Goal: Information Seeking & Learning: Understand process/instructions

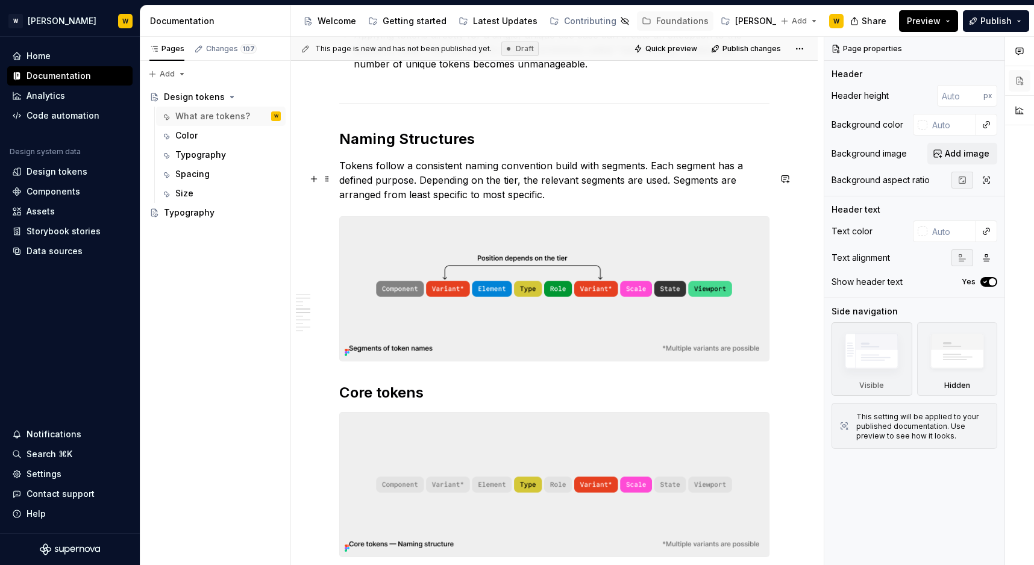
scroll to position [1089, 0]
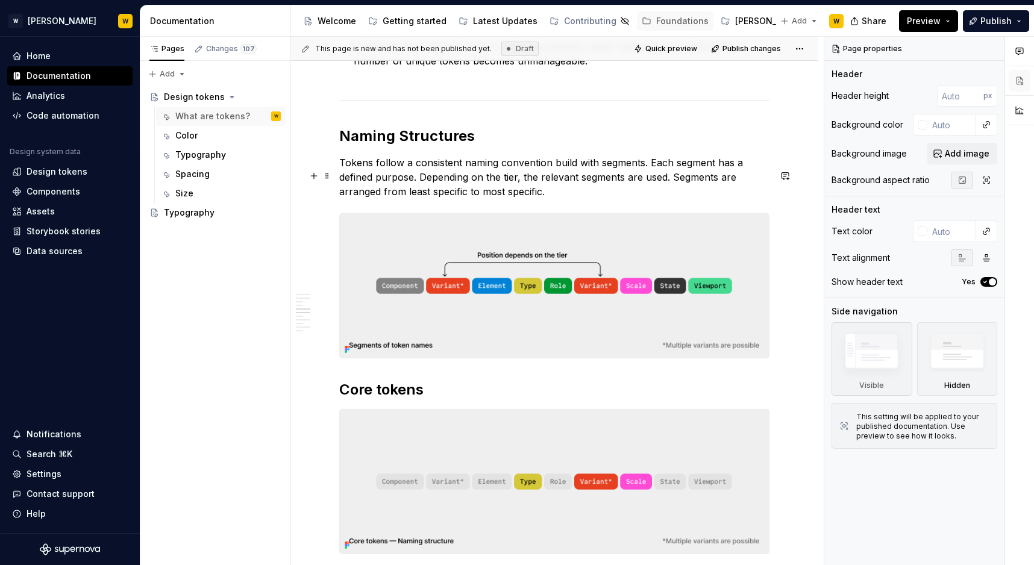
click at [599, 249] on img at bounding box center [554, 286] width 429 height 144
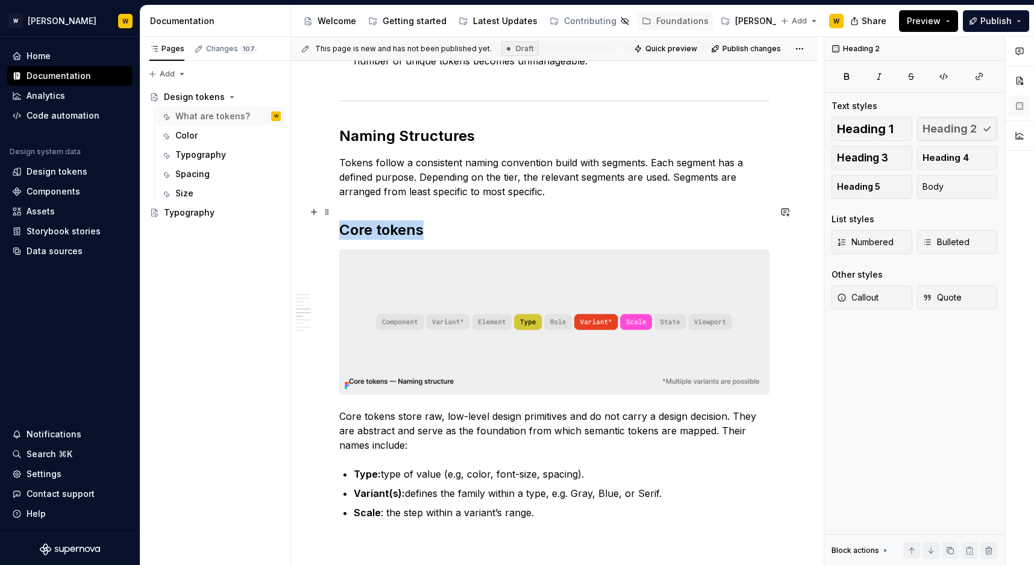
click at [545, 286] on img at bounding box center [554, 322] width 429 height 144
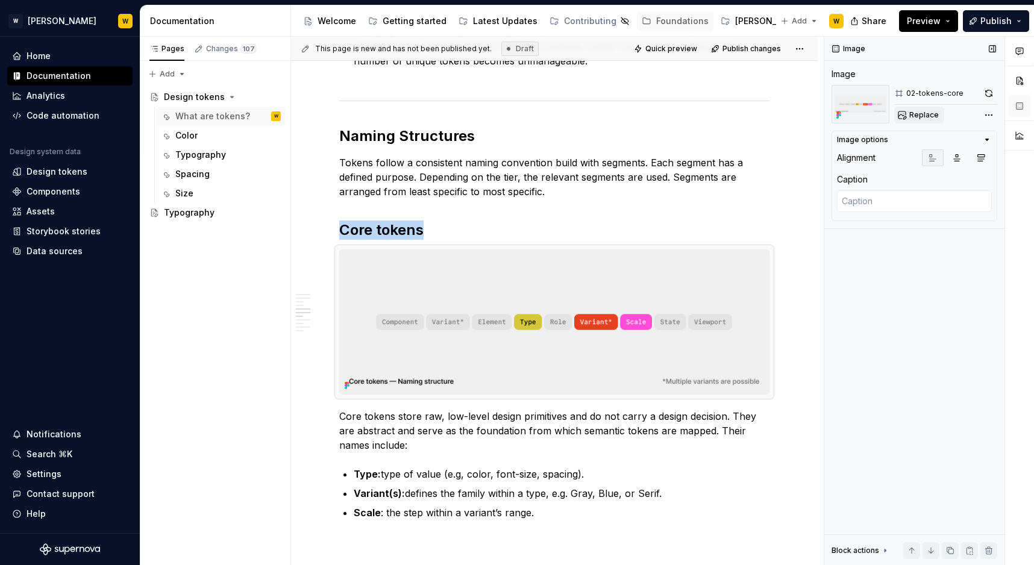
click at [909, 110] on span "Replace" at bounding box center [924, 115] width 30 height 10
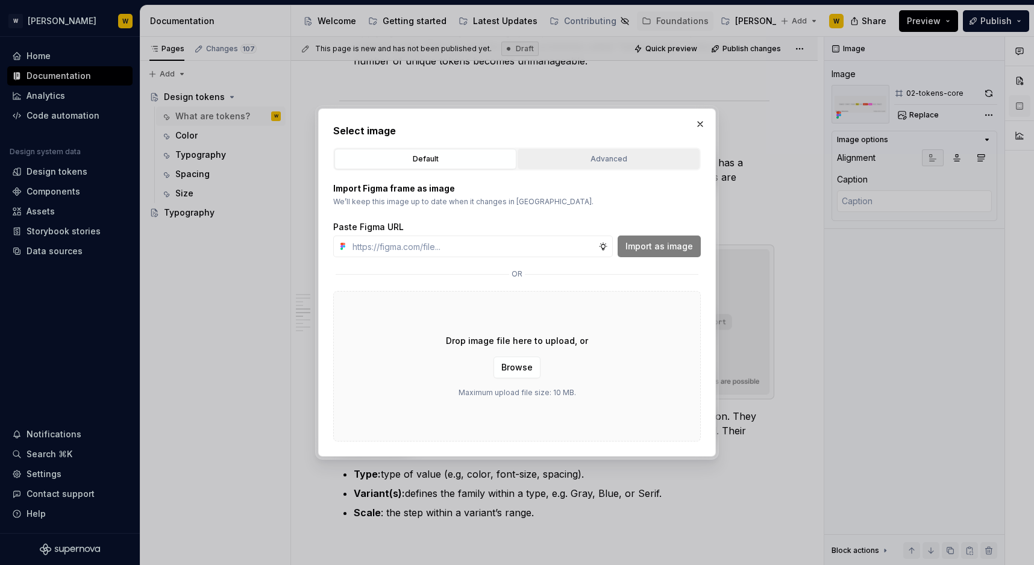
click at [596, 161] on div "Advanced" at bounding box center [608, 159] width 173 height 12
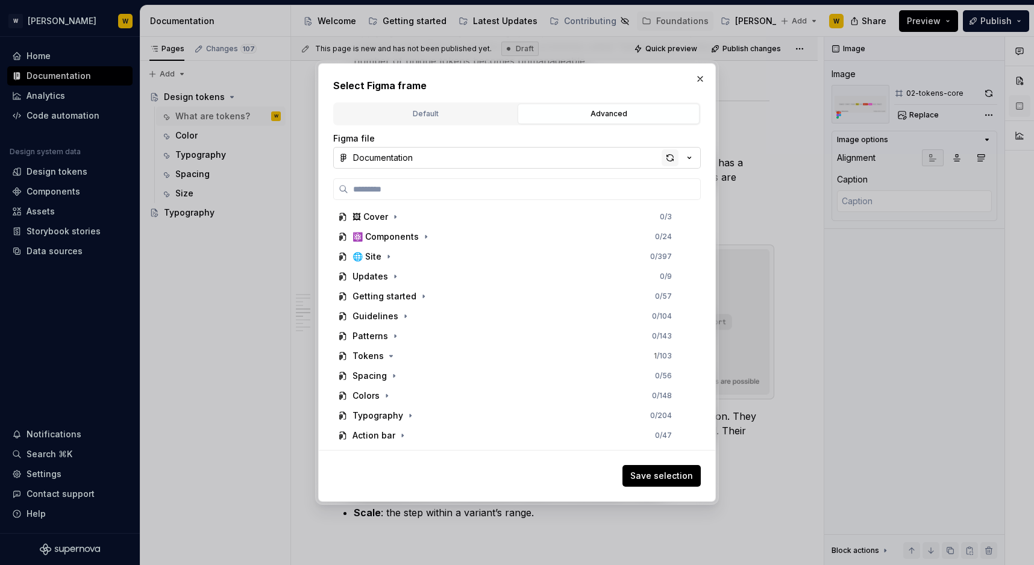
click at [672, 156] on div "button" at bounding box center [669, 157] width 17 height 17
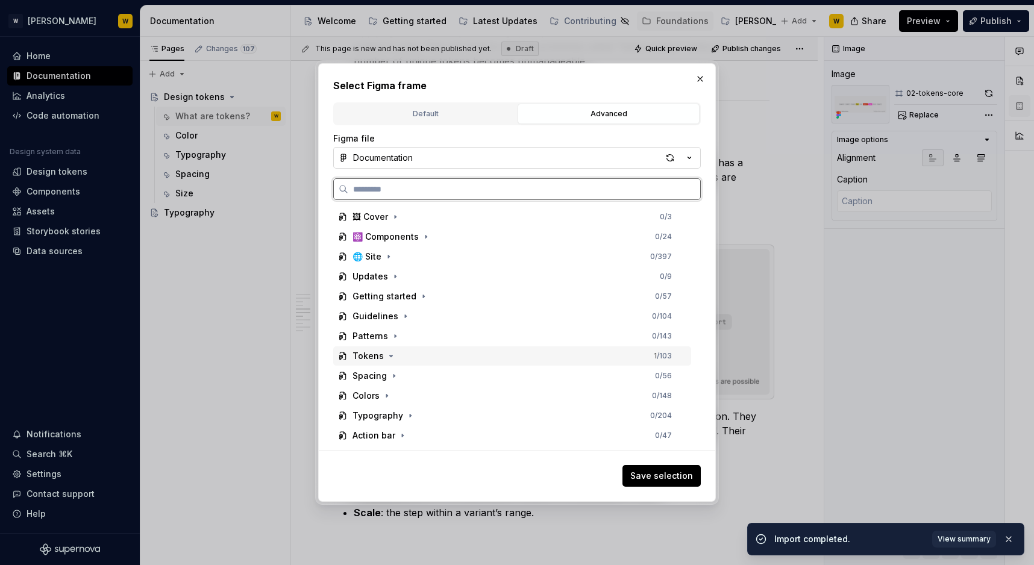
click at [370, 362] on div "Tokens 1 / 103" at bounding box center [512, 355] width 358 height 19
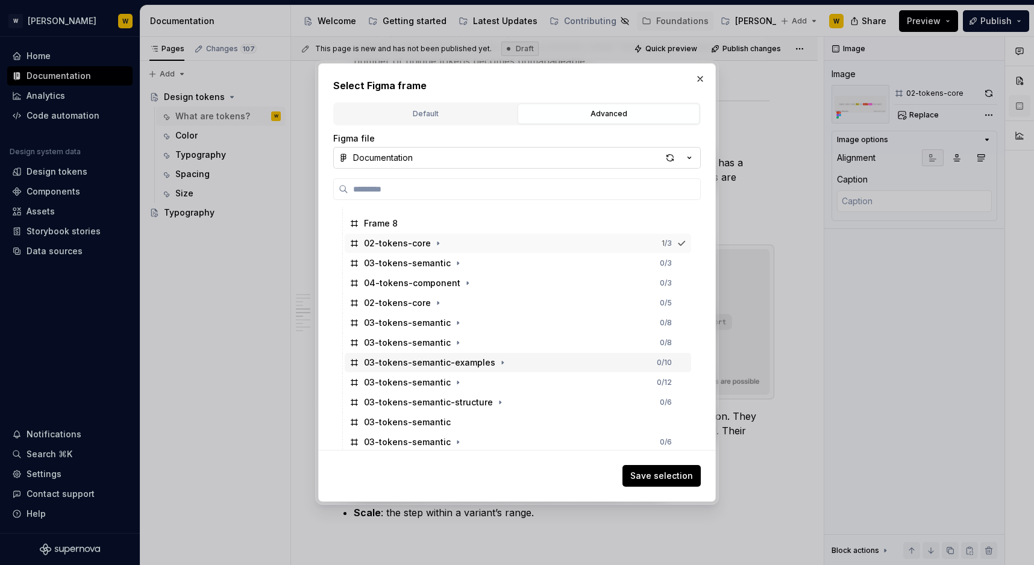
scroll to position [223, 0]
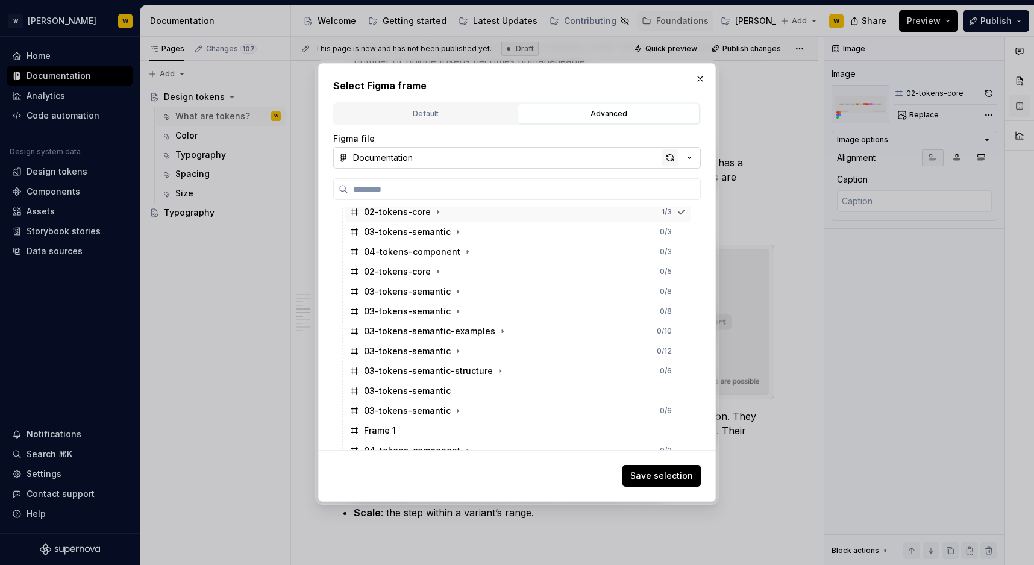
click at [673, 160] on div "button" at bounding box center [669, 157] width 17 height 17
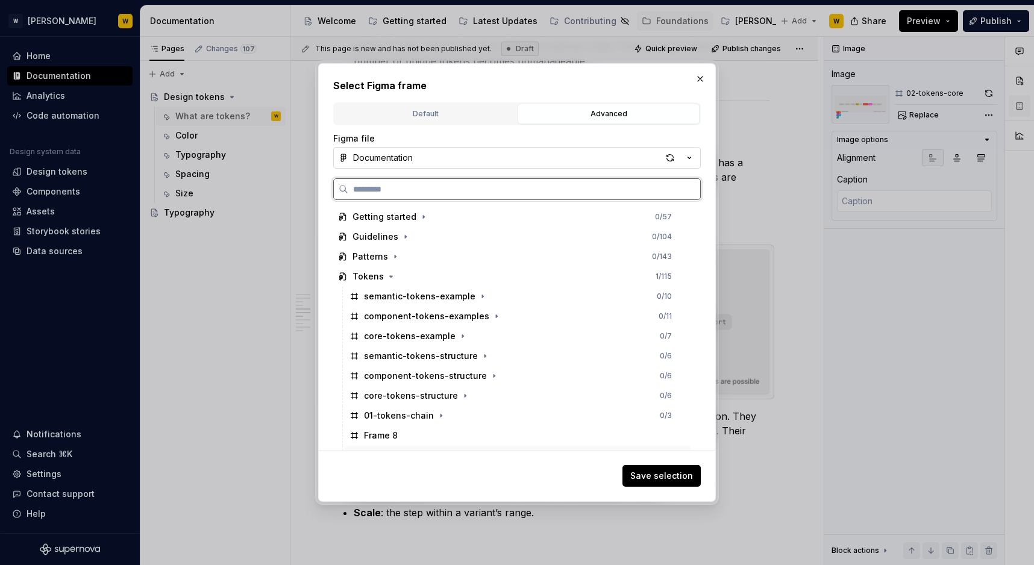
scroll to position [83, 0]
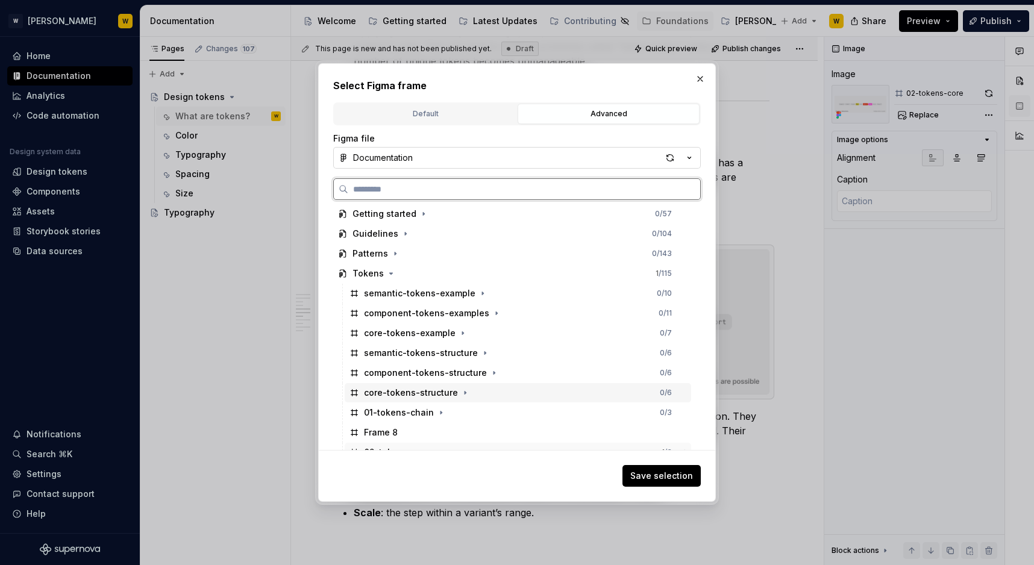
click at [416, 391] on div "core-tokens-structure" at bounding box center [411, 393] width 94 height 12
click at [650, 476] on span "Save selection" at bounding box center [661, 476] width 63 height 12
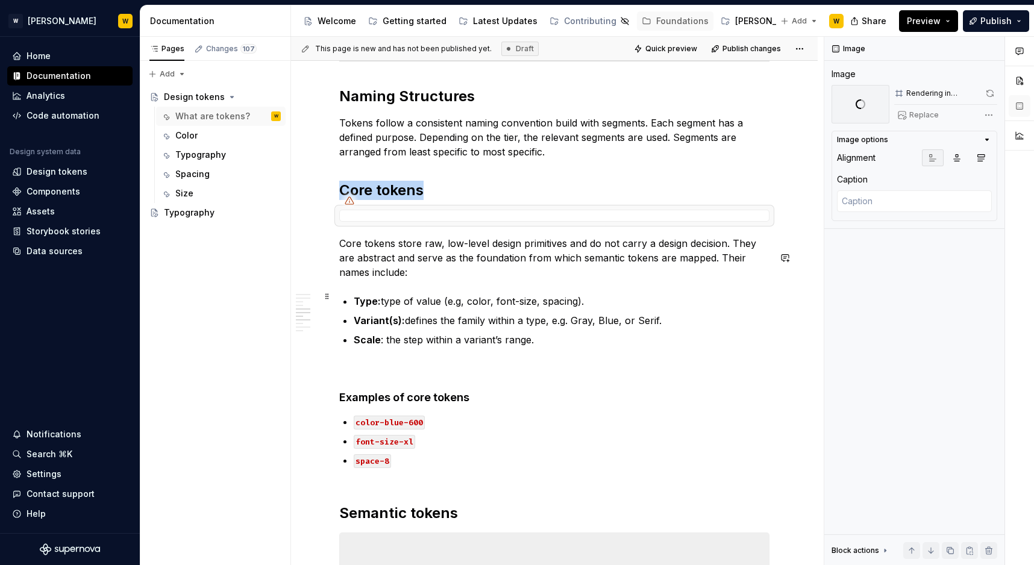
scroll to position [1122, 0]
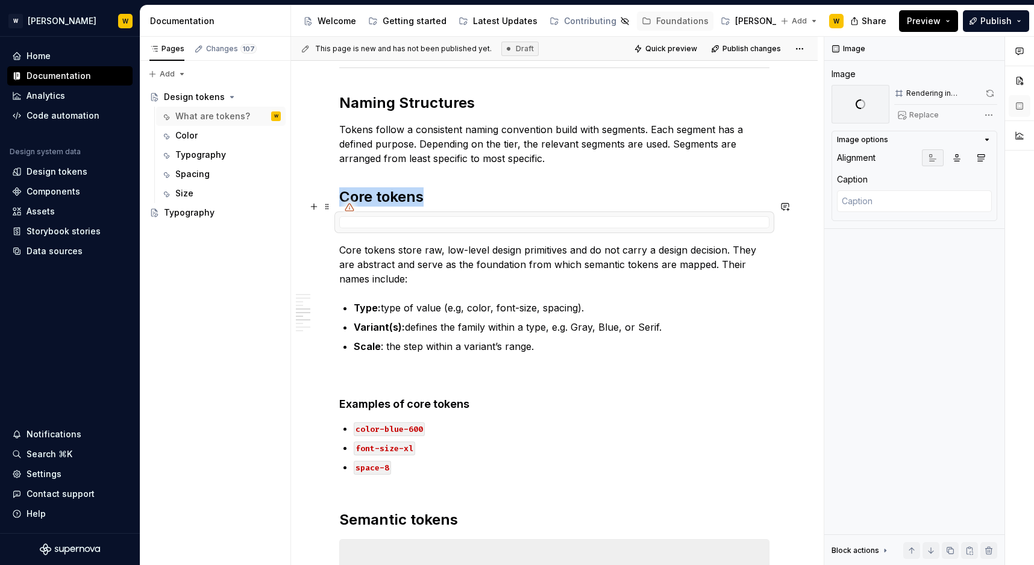
type textarea "*"
click at [342, 243] on p "Core tokens store raw, low-level design primitives and do not carry a design de…" at bounding box center [554, 264] width 430 height 43
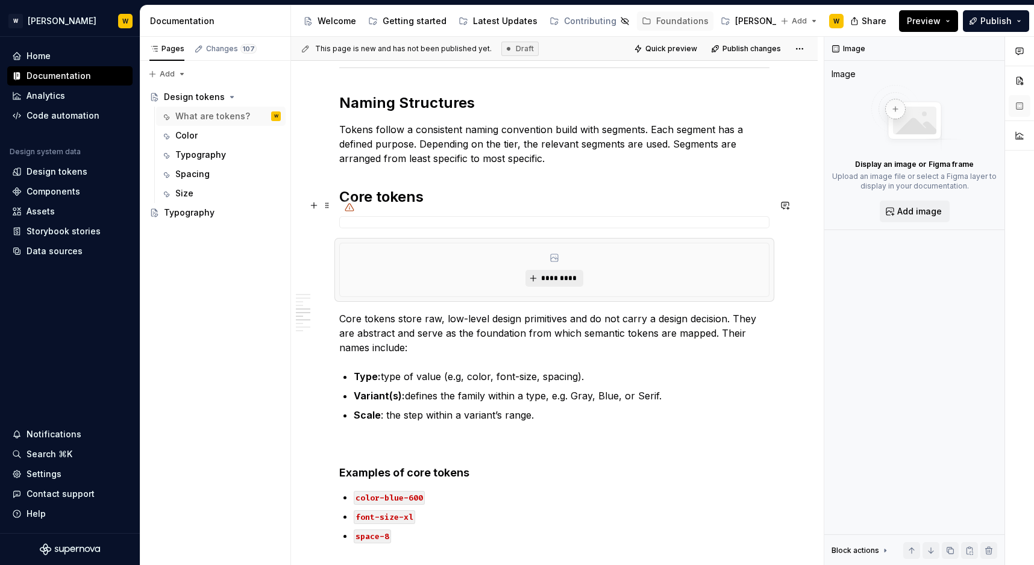
click at [557, 273] on span "*********" at bounding box center [558, 278] width 37 height 10
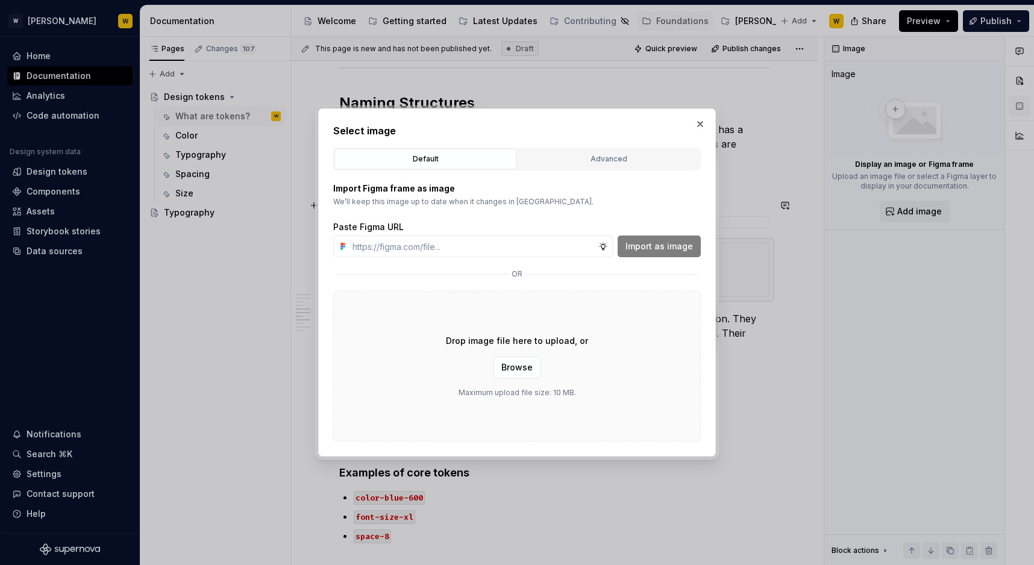
type textarea "*"
click at [573, 181] on div "Import Figma frame as image We’ll keep this image up to date when it changes in…" at bounding box center [516, 305] width 367 height 271
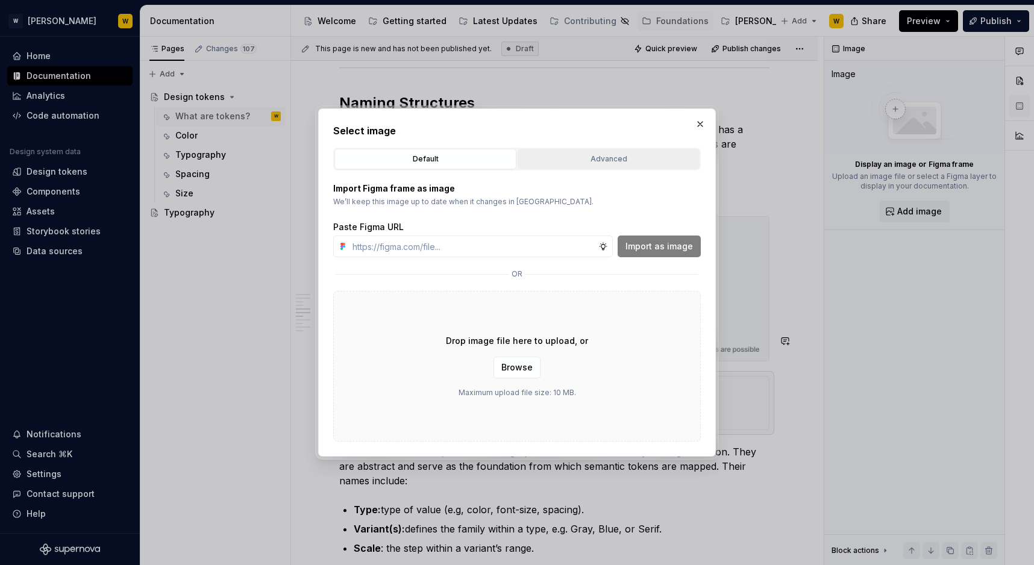
click at [573, 157] on div "Advanced" at bounding box center [608, 159] width 173 height 12
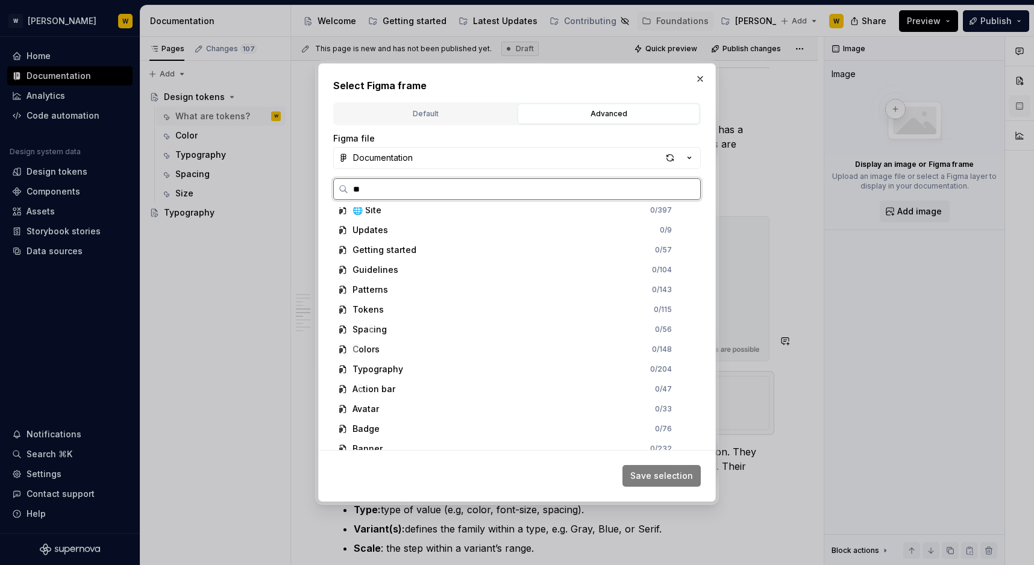
scroll to position [0, 0]
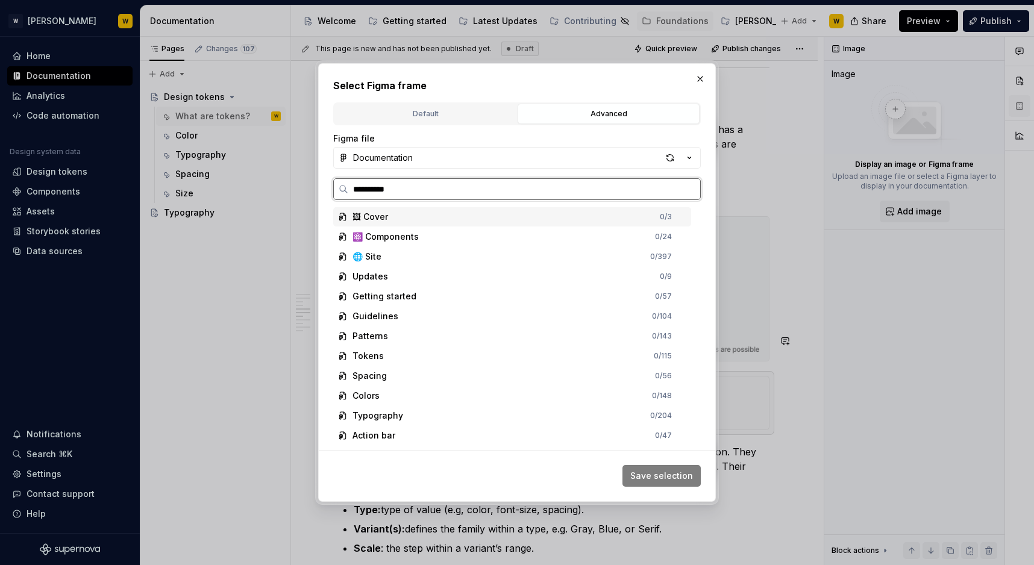
type input "**********"
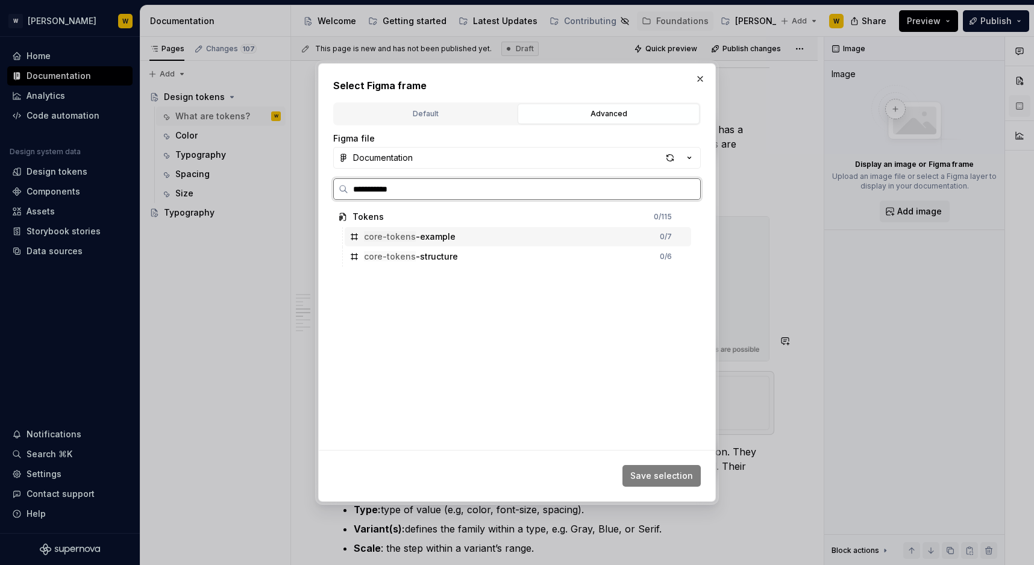
click at [430, 239] on div "core-tokens -example" at bounding box center [410, 237] width 92 height 12
click at [676, 481] on span "Save selection" at bounding box center [661, 476] width 63 height 12
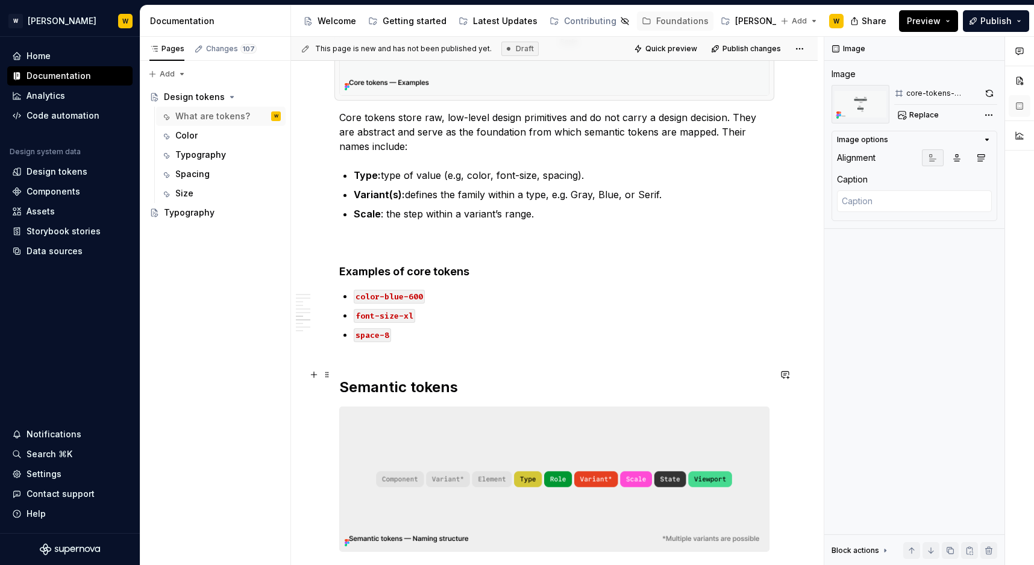
scroll to position [1649, 0]
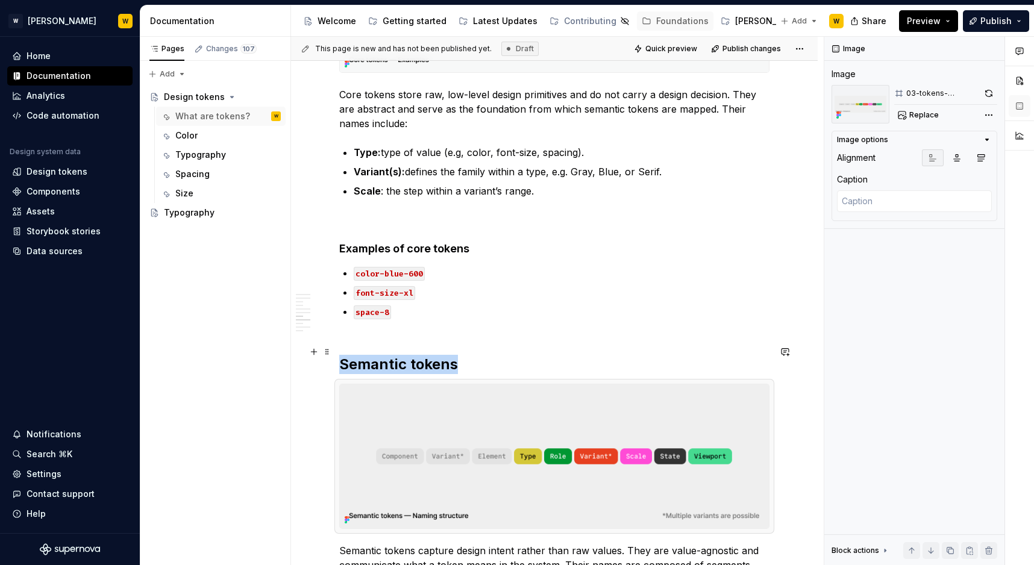
click at [691, 406] on img at bounding box center [554, 456] width 429 height 144
click at [923, 112] on span "Replace" at bounding box center [924, 115] width 30 height 10
type textarea "*"
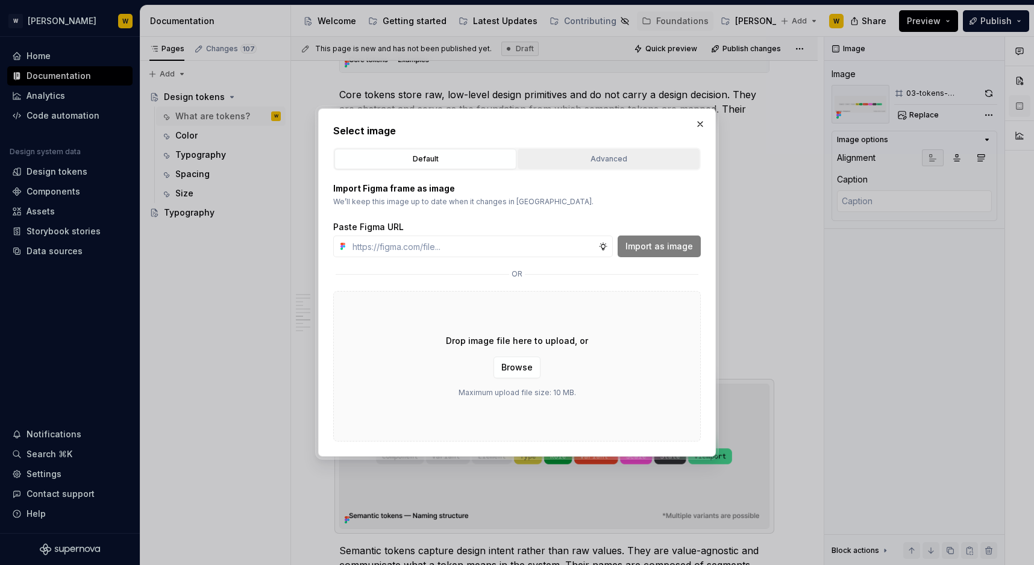
click at [613, 151] on button "Advanced" at bounding box center [608, 159] width 182 height 20
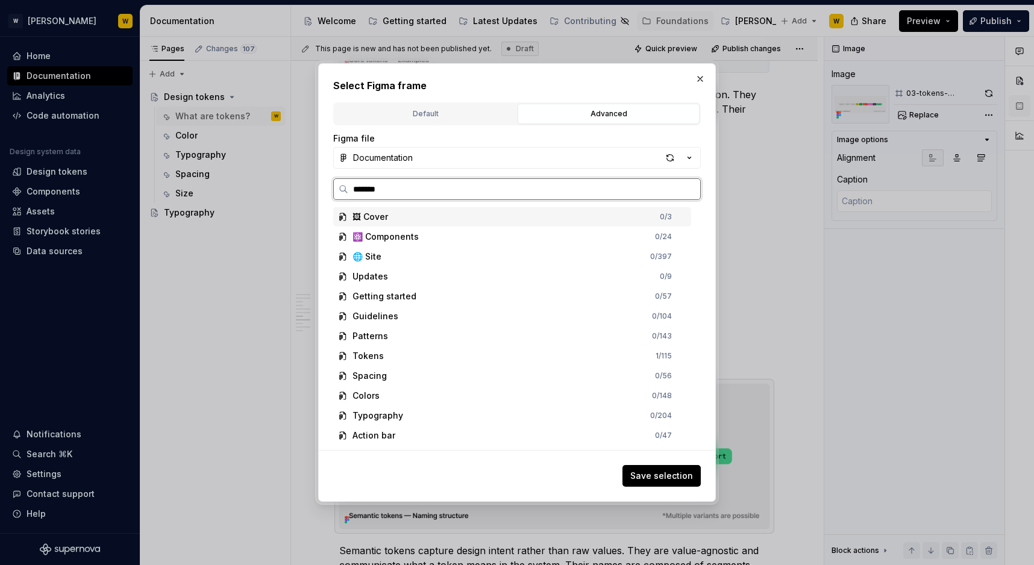
type input "********"
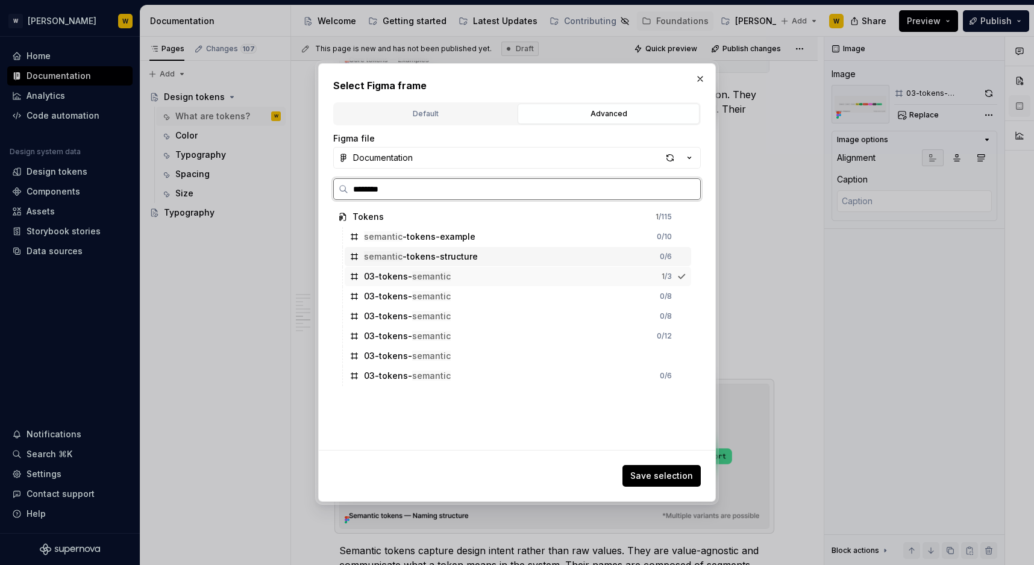
click at [430, 256] on div "semantic -tokens-structure" at bounding box center [421, 257] width 114 height 12
click at [685, 485] on button "Save selection" at bounding box center [661, 476] width 78 height 22
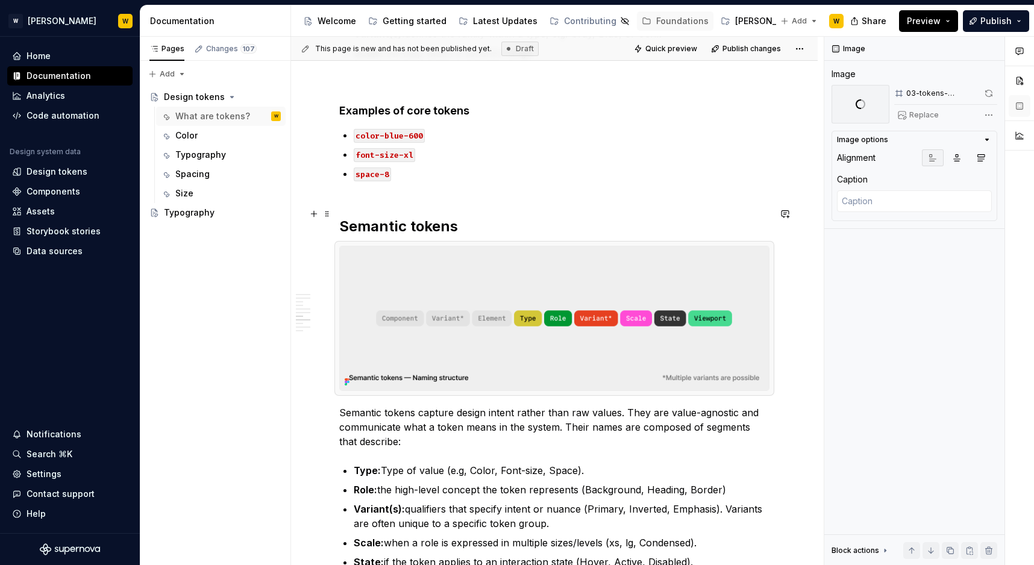
scroll to position [1795, 0]
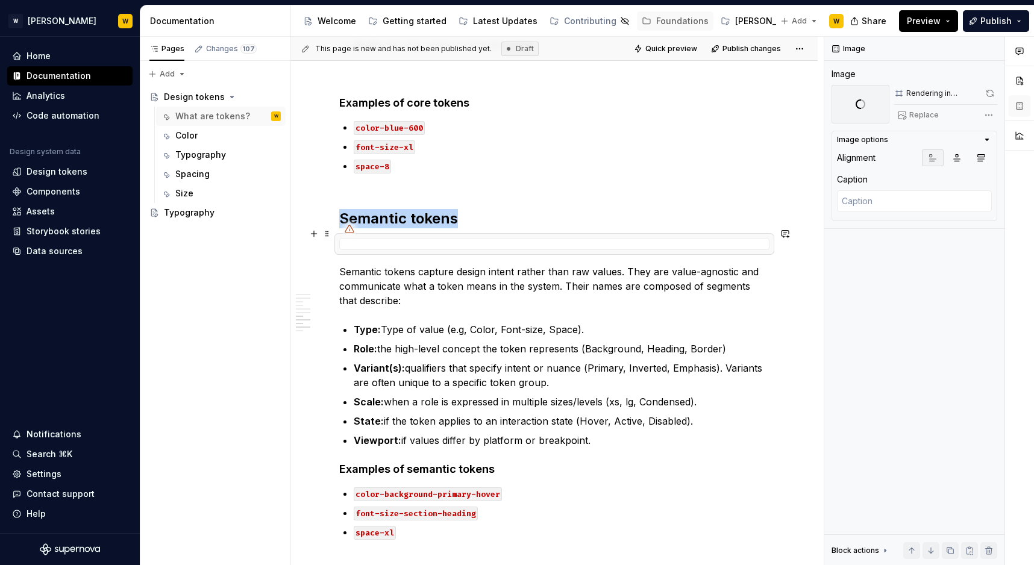
click at [340, 264] on p "Semantic tokens capture design intent rather than raw values. They are value-ag…" at bounding box center [554, 285] width 430 height 43
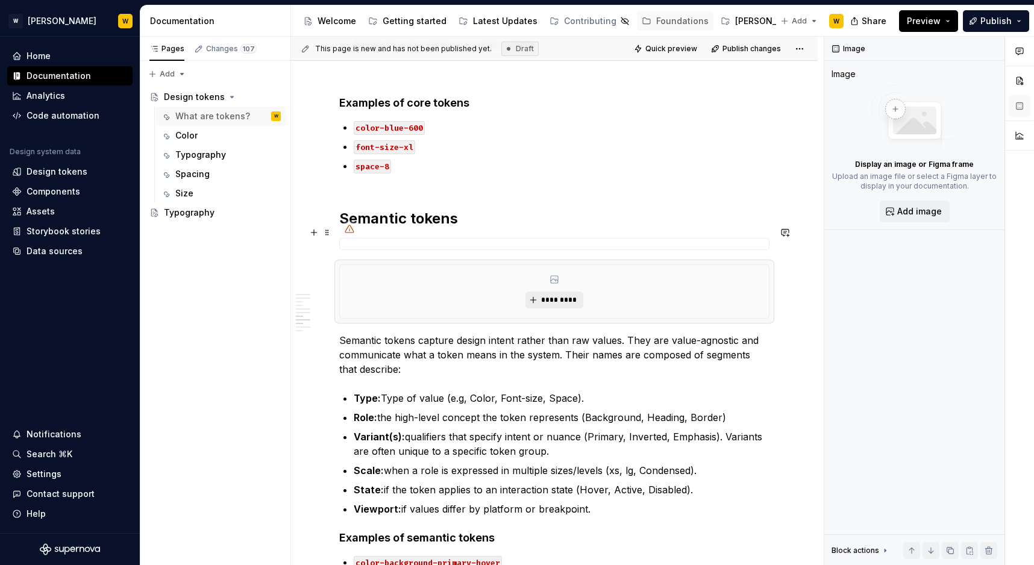
click at [554, 295] on span "*********" at bounding box center [558, 300] width 37 height 10
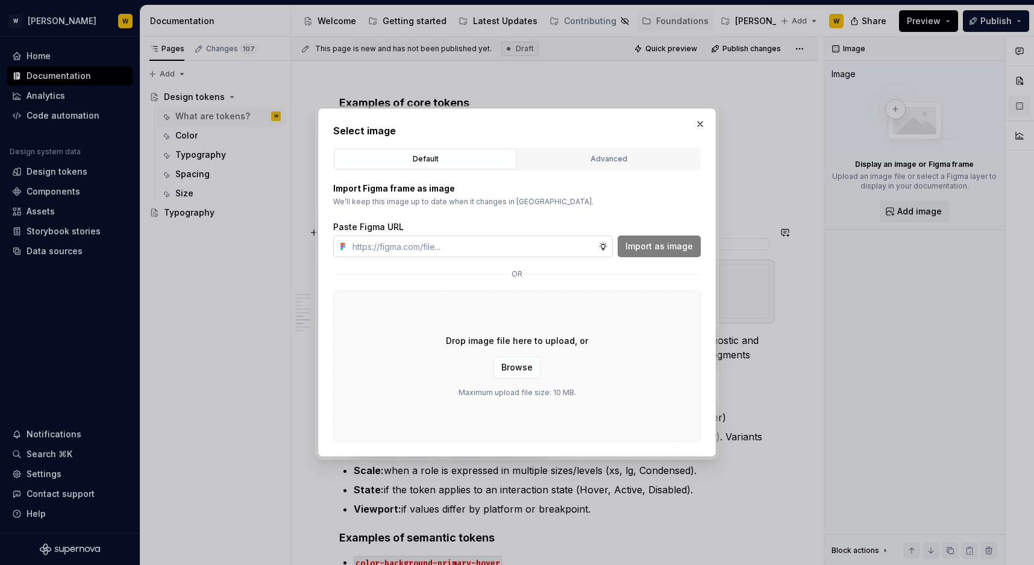
type textarea "*"
click at [601, 158] on div "Advanced" at bounding box center [608, 159] width 173 height 12
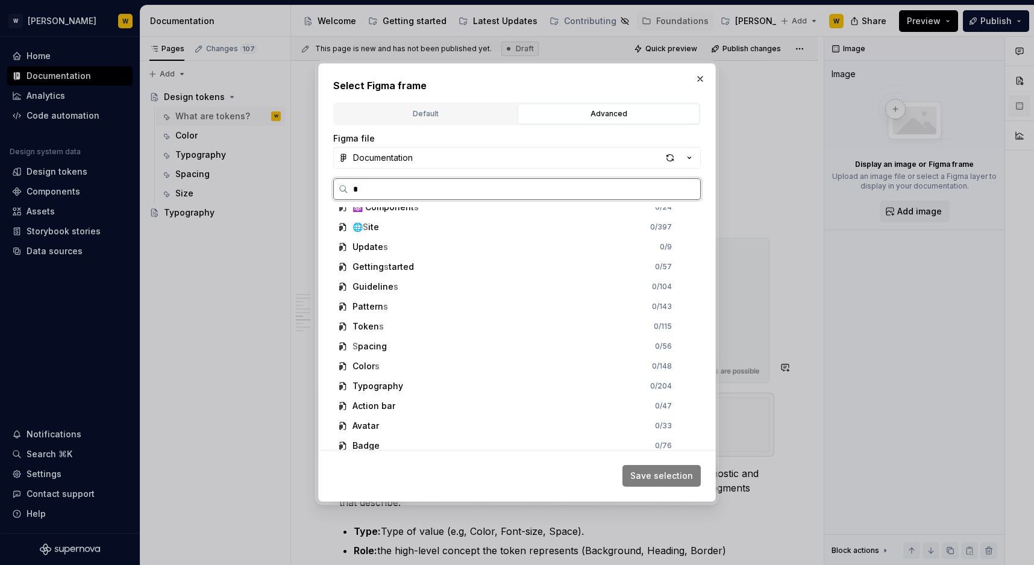
scroll to position [0, 0]
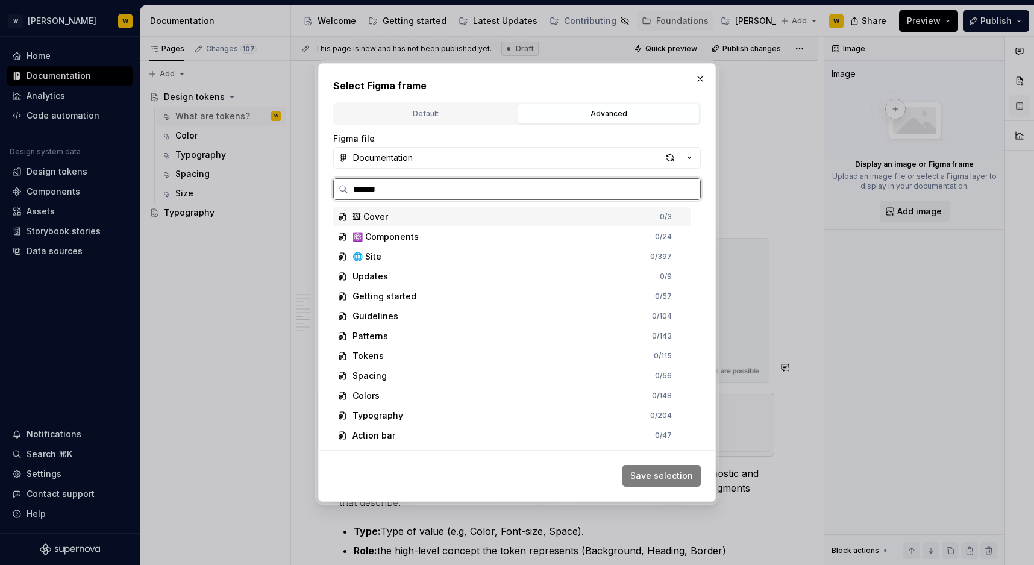
type input "********"
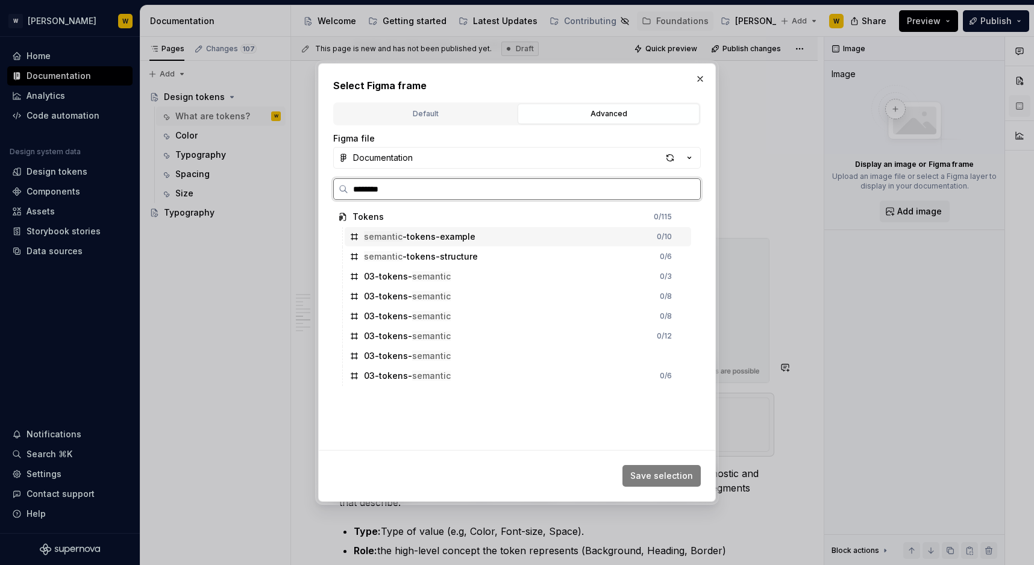
click at [451, 240] on div "semantic -tokens-example" at bounding box center [419, 237] width 111 height 12
click at [675, 480] on span "Save selection" at bounding box center [661, 476] width 63 height 12
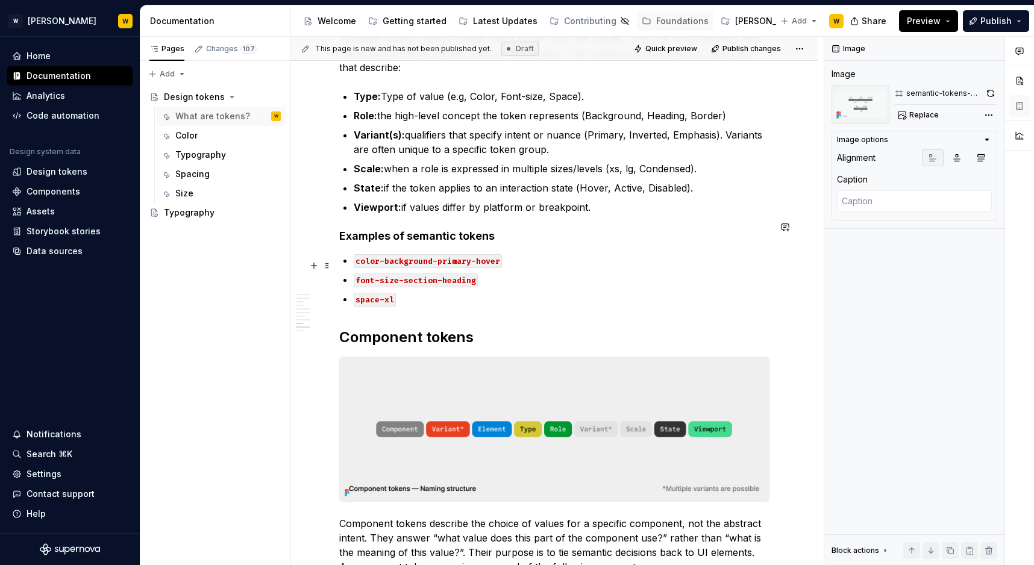
scroll to position [2405, 0]
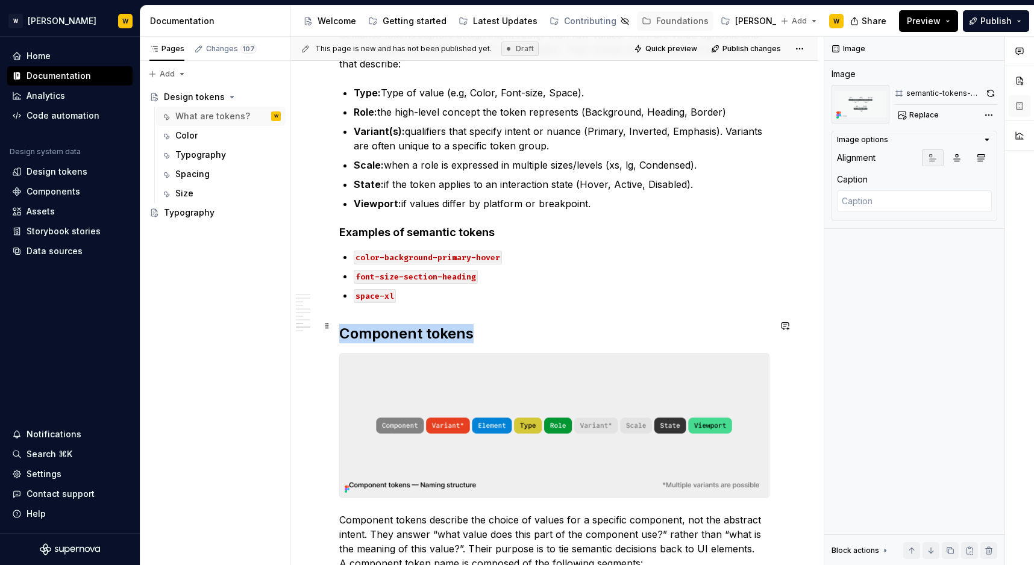
click at [484, 393] on img at bounding box center [554, 426] width 429 height 144
click at [911, 110] on span "Replace" at bounding box center [924, 115] width 30 height 10
type textarea "*"
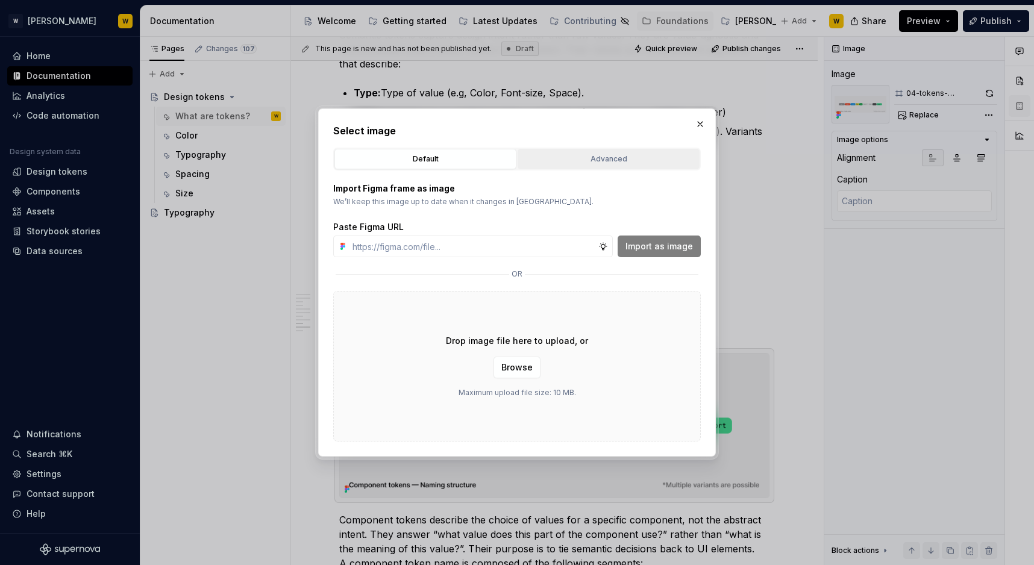
click at [560, 152] on button "Advanced" at bounding box center [608, 159] width 182 height 20
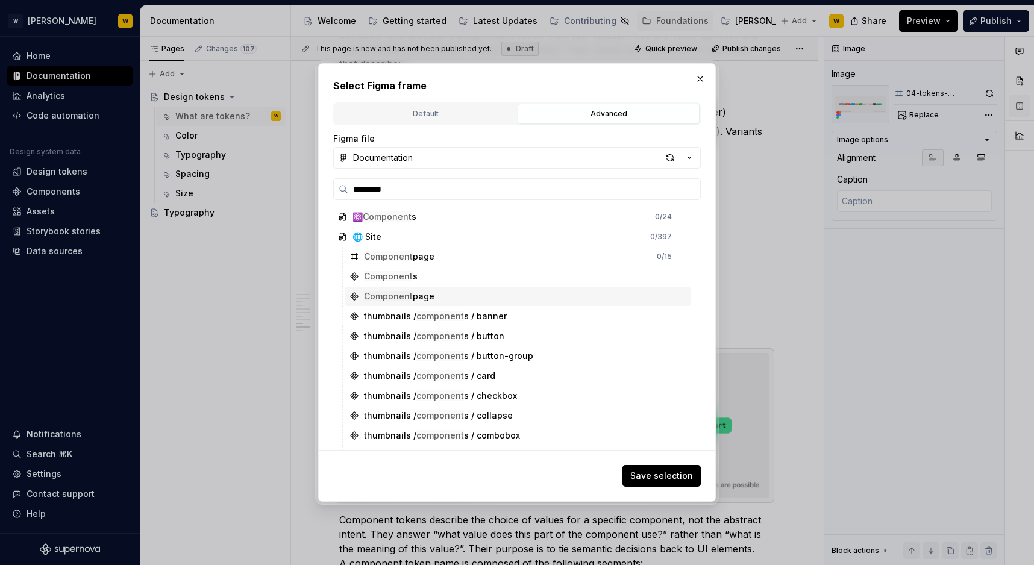
type input "**********"
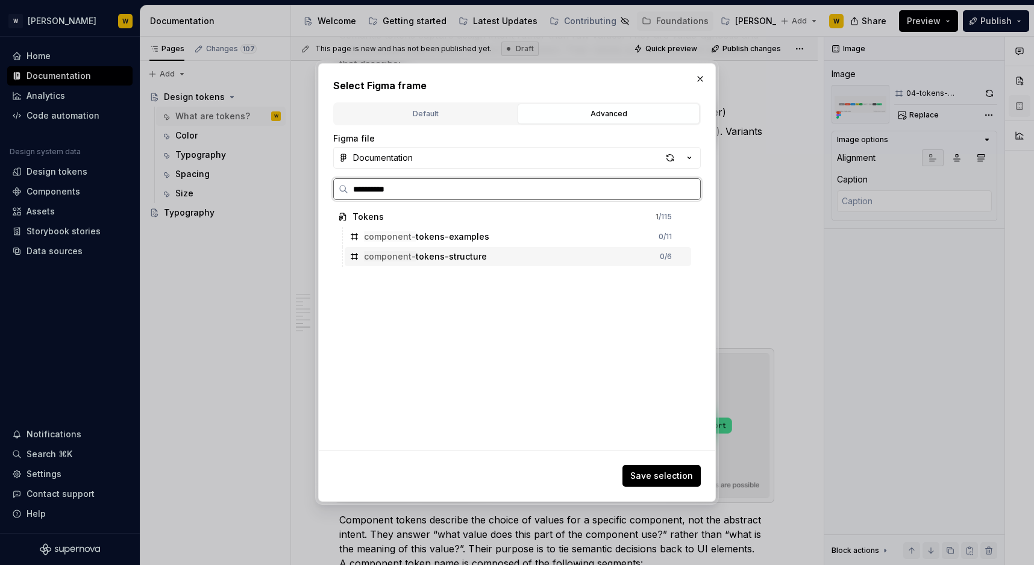
click at [457, 257] on div "component- tokens-structure" at bounding box center [425, 257] width 123 height 12
click at [672, 474] on span "Save selection" at bounding box center [661, 476] width 63 height 12
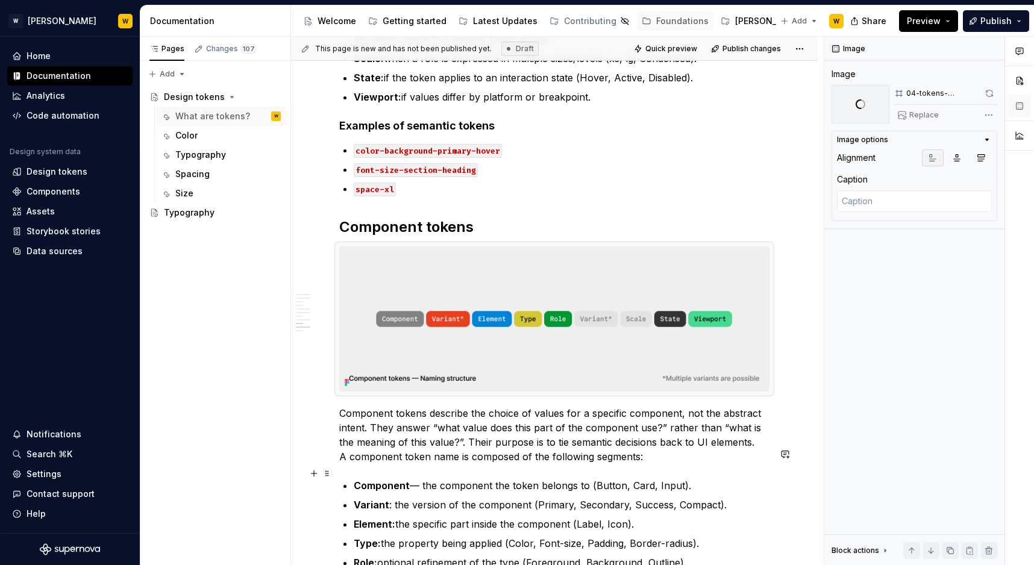
scroll to position [2514, 0]
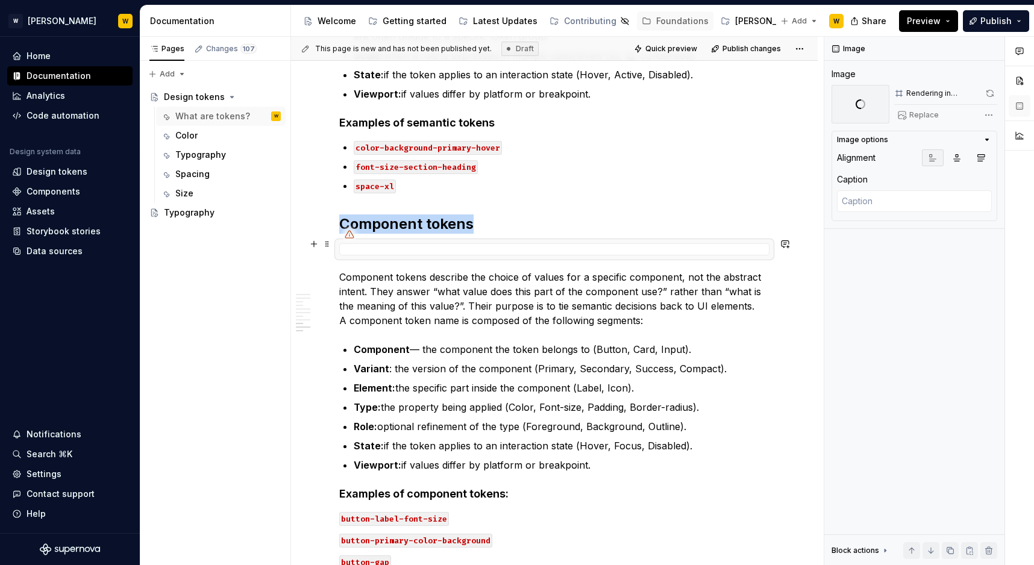
type textarea "*"
click at [342, 270] on p "Component tokens describe the choice of values for a specific component, not th…" at bounding box center [554, 299] width 430 height 58
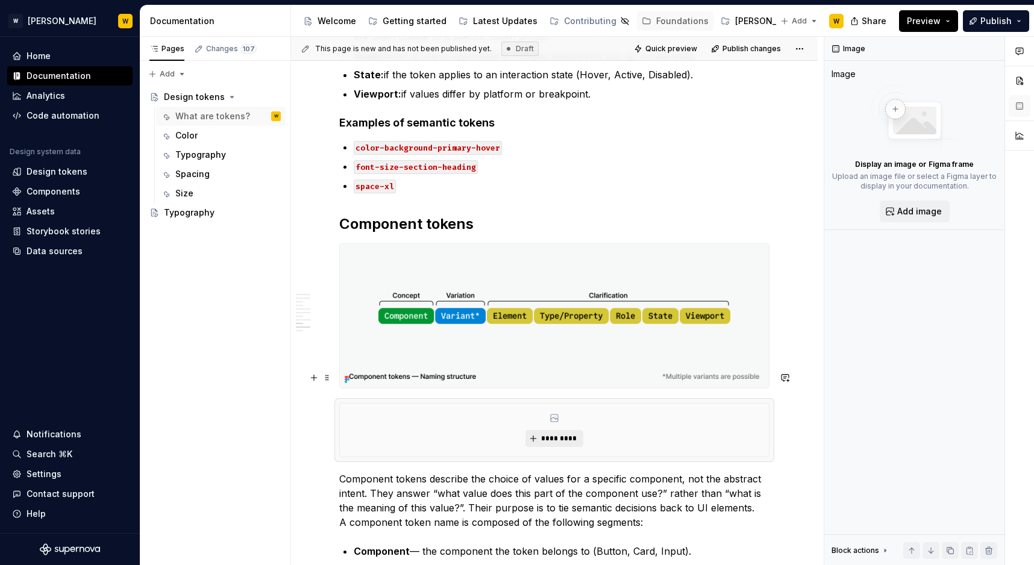
click at [560, 430] on button "*********" at bounding box center [553, 438] width 57 height 17
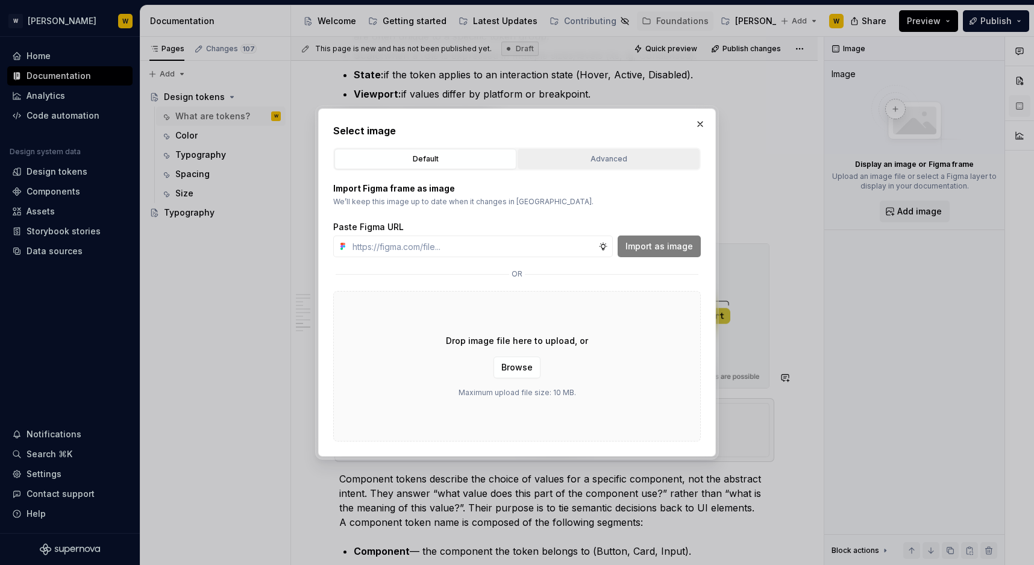
click at [603, 152] on button "Advanced" at bounding box center [608, 159] width 182 height 20
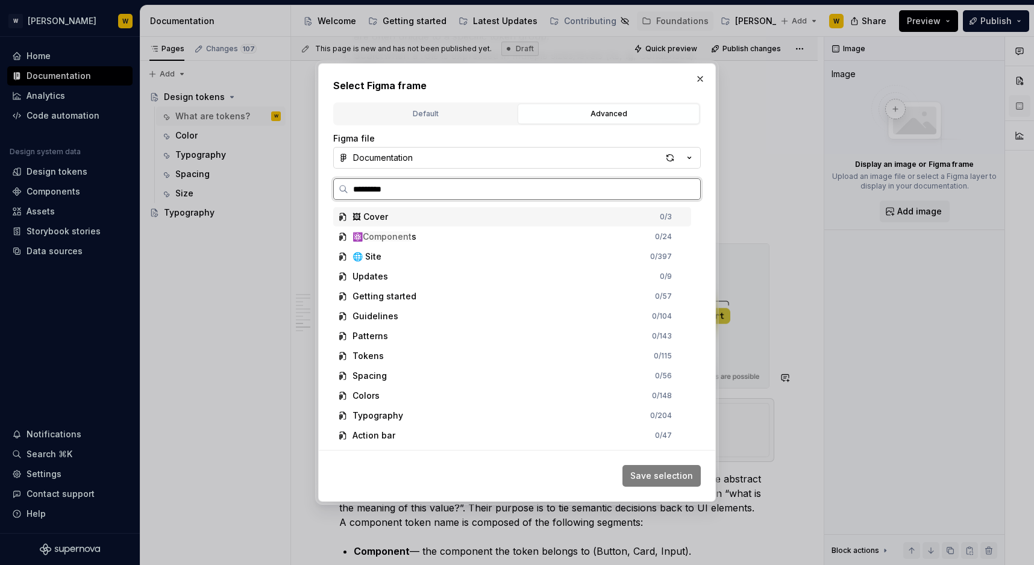
type input "**********"
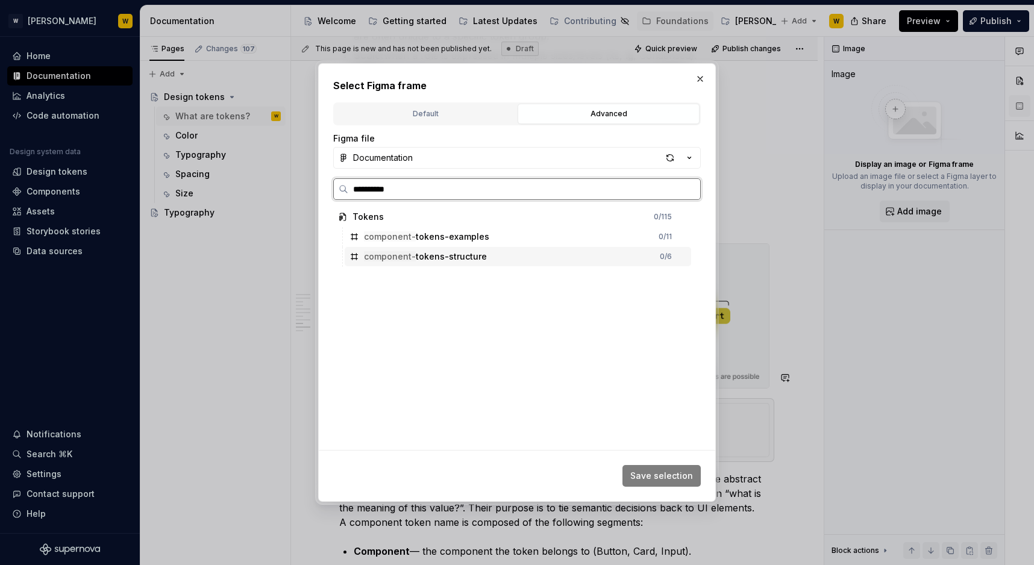
click at [466, 255] on div "component- tokens-structure" at bounding box center [425, 257] width 123 height 12
click at [495, 230] on div "component- tokens-examples 0 / 11" at bounding box center [518, 236] width 346 height 19
click at [636, 470] on span "Save selection" at bounding box center [661, 476] width 63 height 12
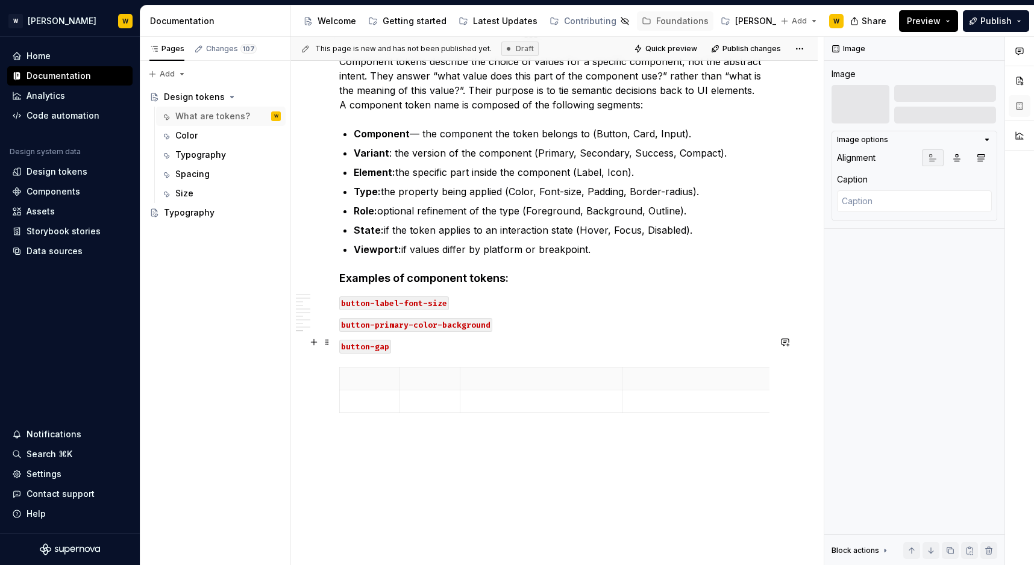
scroll to position [2928, 0]
click at [327, 343] on span at bounding box center [327, 341] width 10 height 17
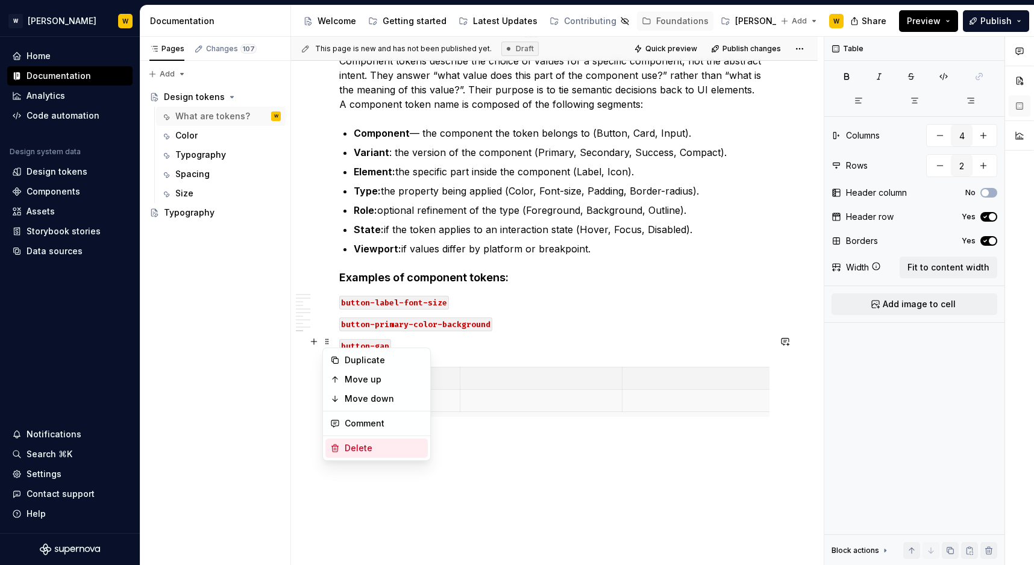
click at [366, 450] on div "Delete" at bounding box center [384, 448] width 78 height 12
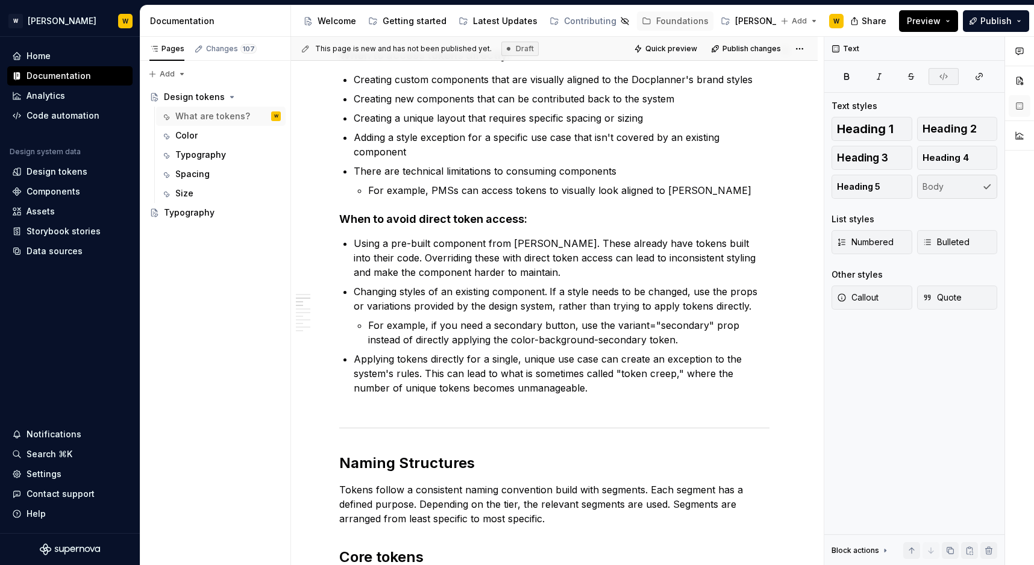
scroll to position [0, 0]
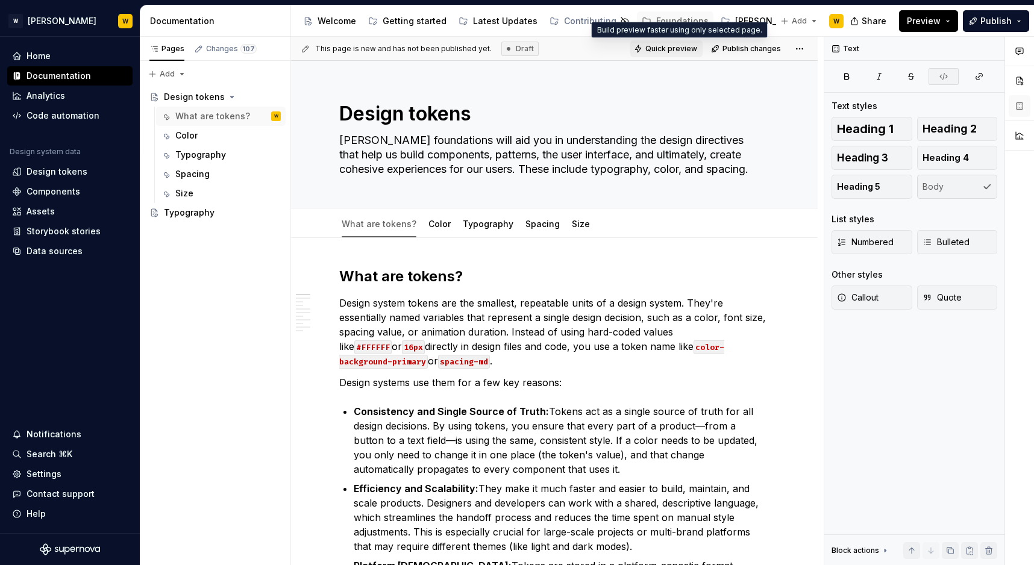
click at [682, 46] on span "Quick preview" at bounding box center [671, 49] width 52 height 10
click at [932, 20] on span "Preview" at bounding box center [924, 21] width 34 height 12
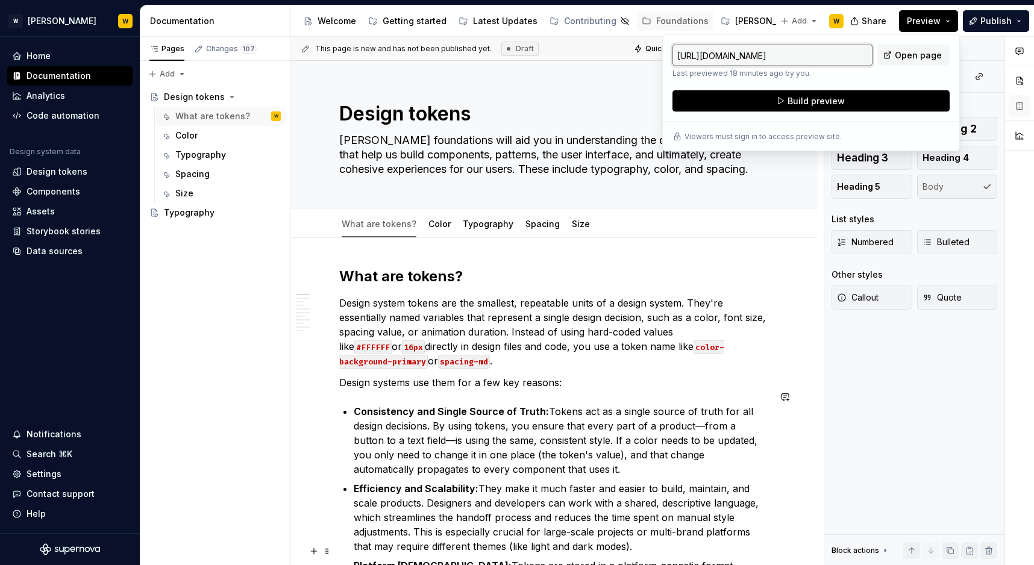
type textarea "*"
